Goal: Task Accomplishment & Management: Manage account settings

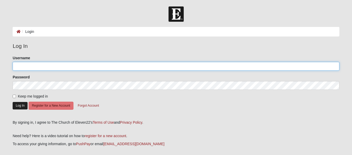
type input "Mariela524"
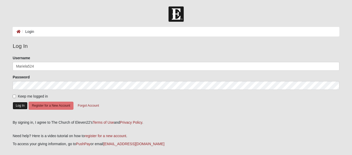
click at [17, 106] on button "Log In" at bounding box center [20, 105] width 15 height 7
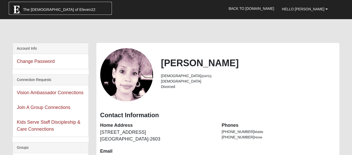
click at [41, 10] on span "The Church of Eleven22" at bounding box center [59, 9] width 72 height 5
